Goal: Transaction & Acquisition: Download file/media

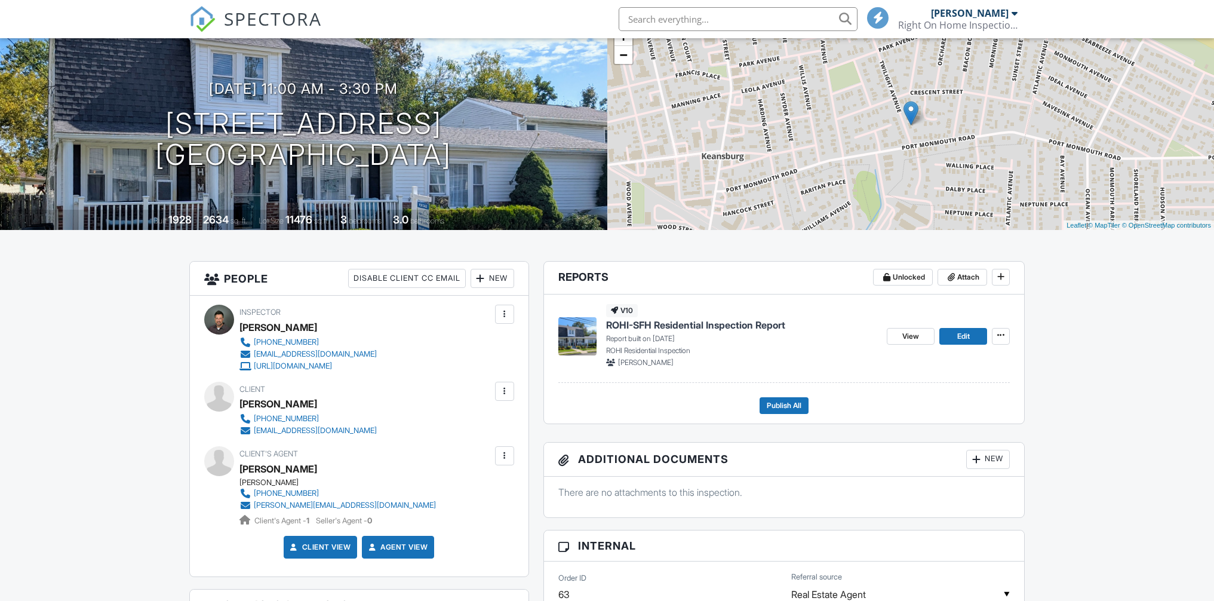
click at [506, 458] on div at bounding box center [504, 456] width 12 height 12
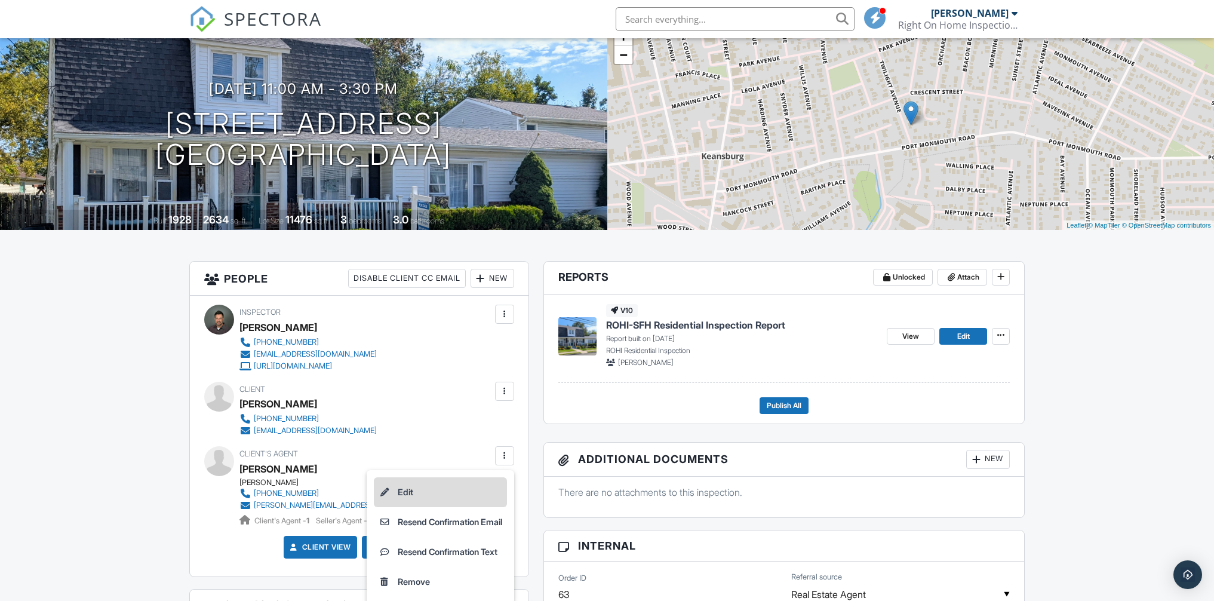
click at [391, 494] on li "Edit" at bounding box center [440, 492] width 133 height 30
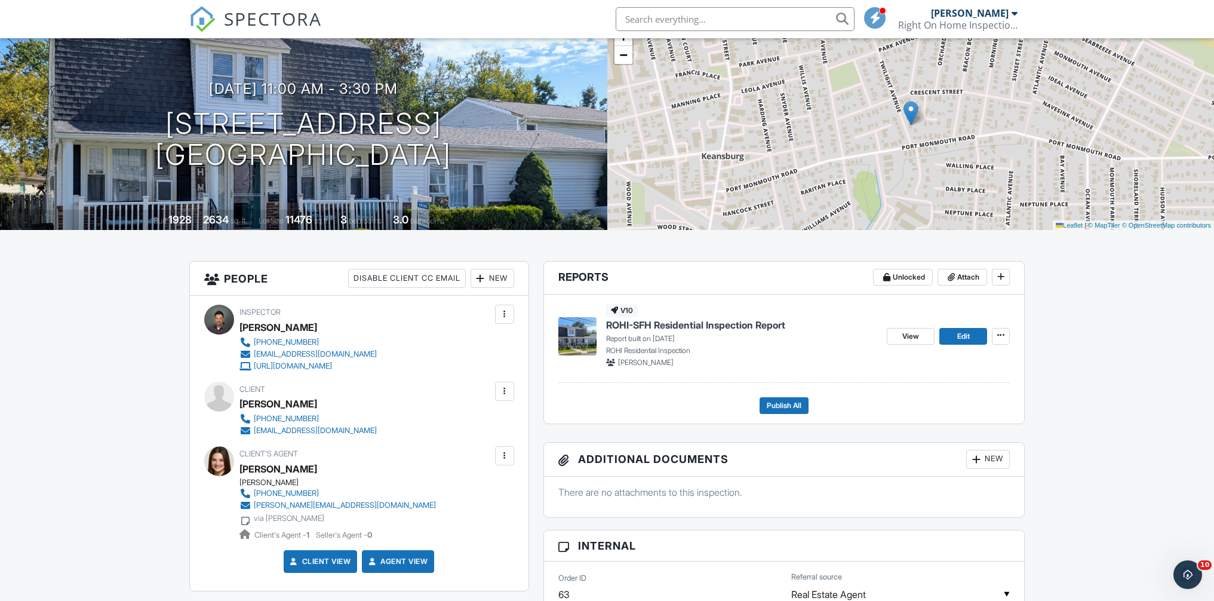
click at [727, 322] on span "ROHI-SFH Residential Inspection Report" at bounding box center [695, 324] width 179 height 13
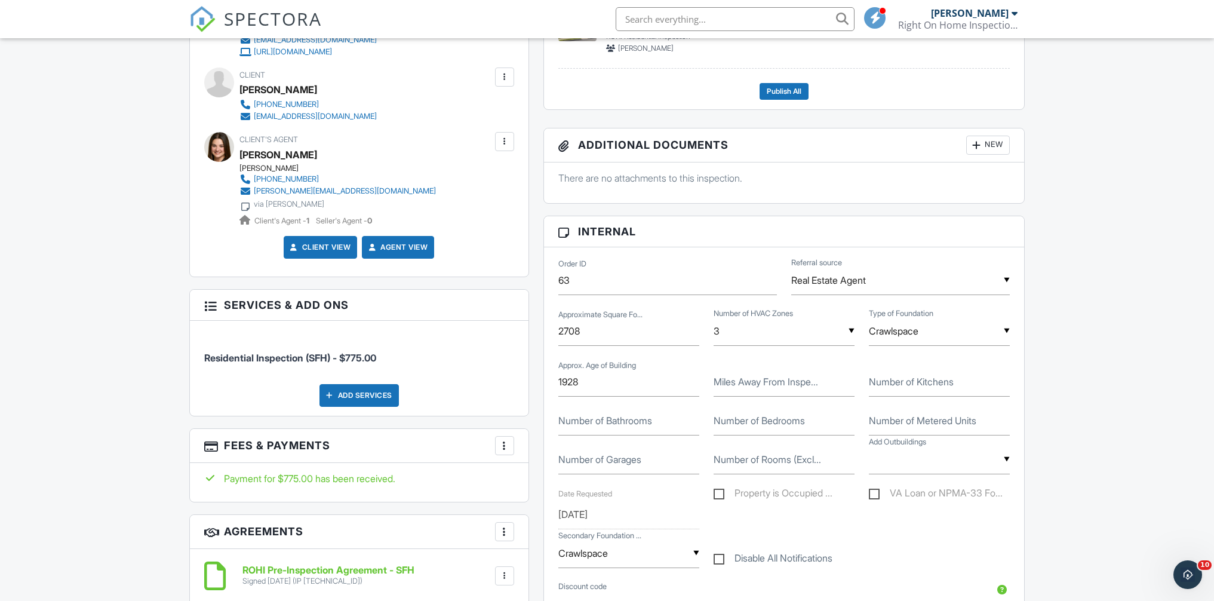
scroll to position [518, 0]
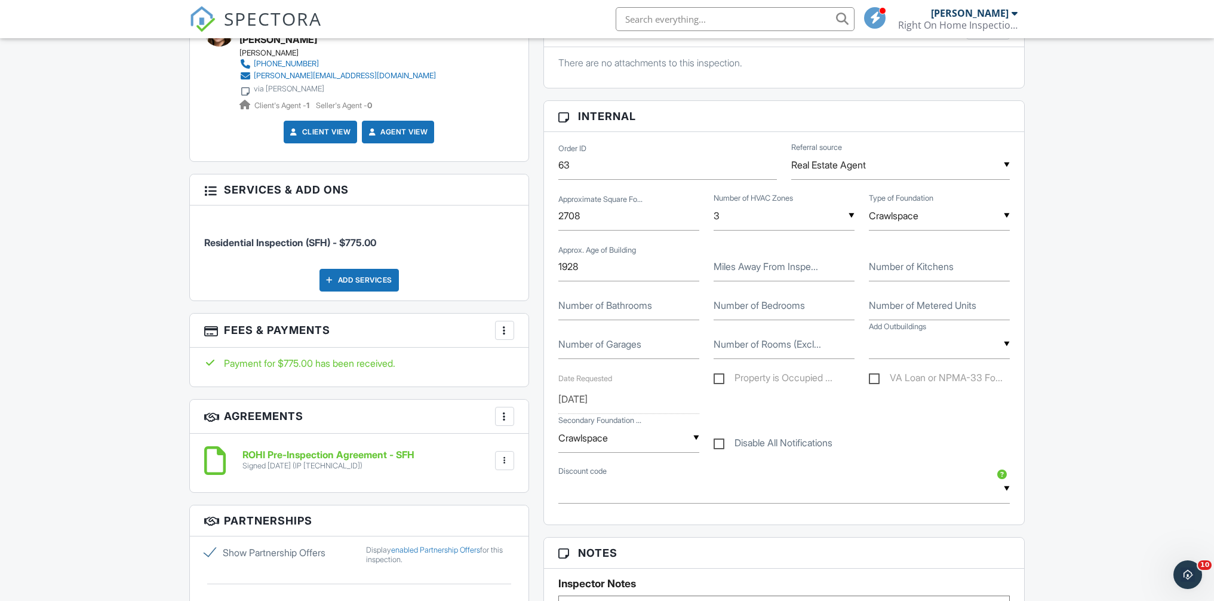
click at [503, 330] on div at bounding box center [504, 330] width 12 height 12
click at [517, 421] on div at bounding box center [513, 426] width 12 height 12
click at [503, 462] on div at bounding box center [504, 460] width 12 height 12
click at [472, 558] on li "Download" at bounding box center [473, 553] width 68 height 30
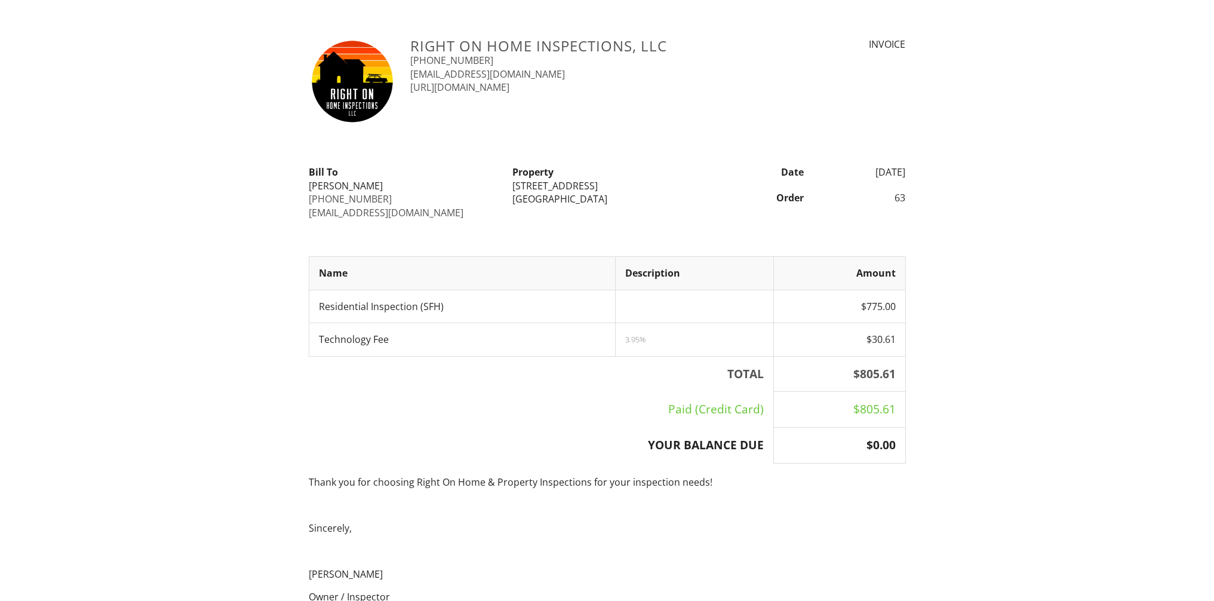
scroll to position [256, 0]
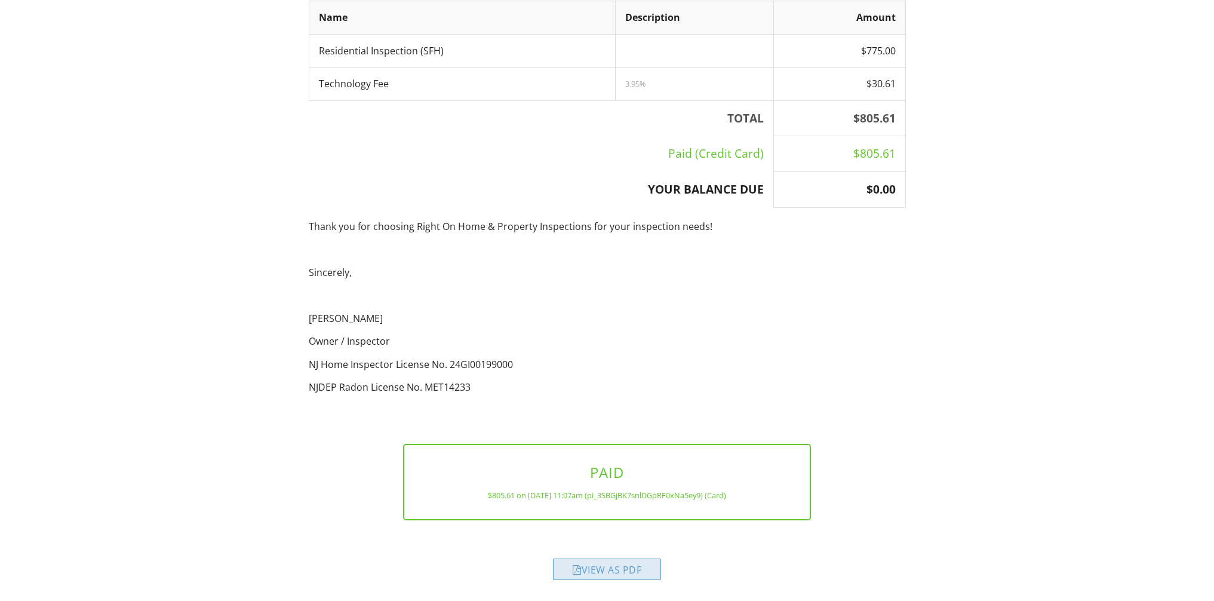
click at [637, 575] on div "View as PDF" at bounding box center [607, 568] width 108 height 21
